Goal: Transaction & Acquisition: Register for event/course

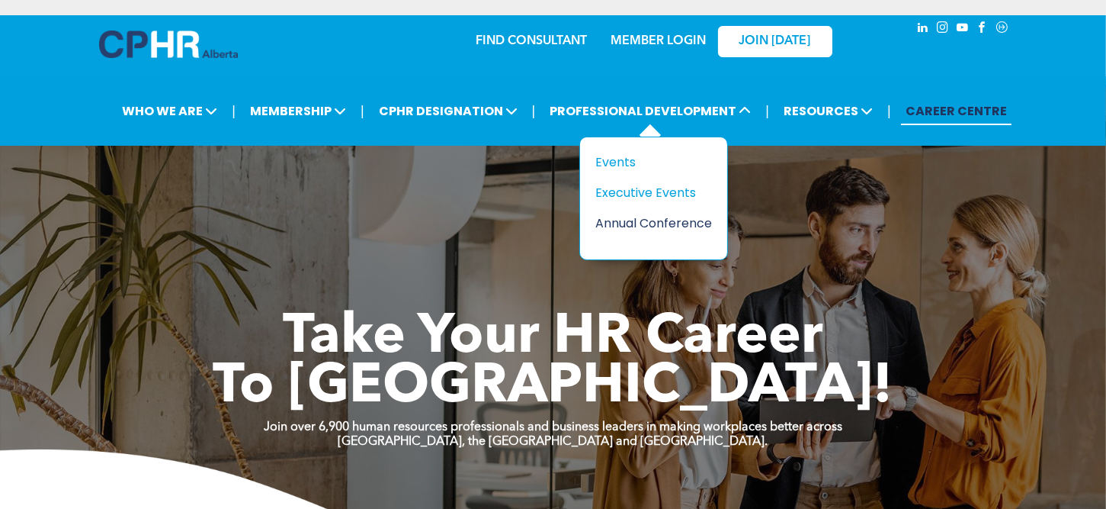
click at [634, 222] on div "Annual Conference" at bounding box center [648, 223] width 105 height 19
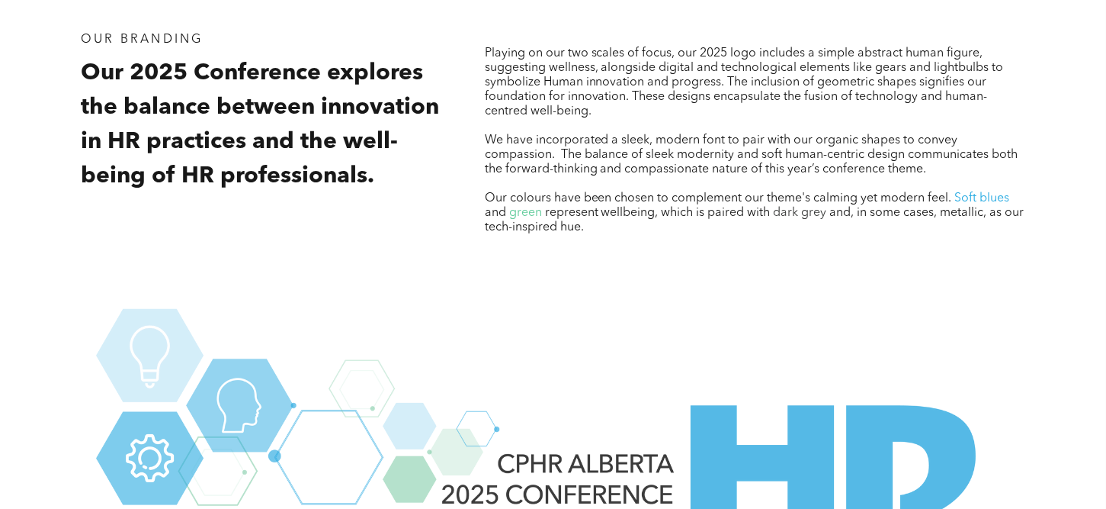
scroll to position [1608, 0]
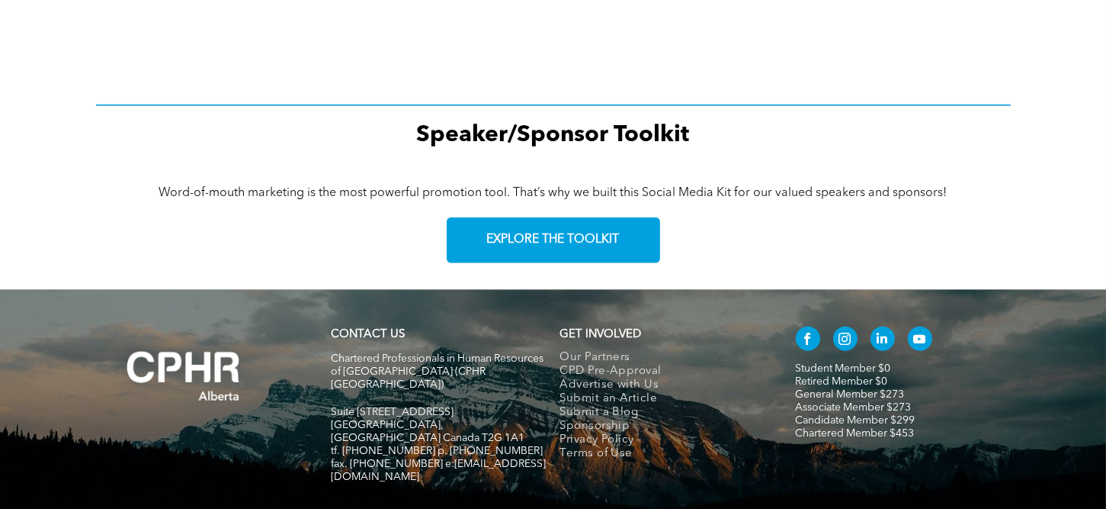
scroll to position [2295, 0]
